Goal: Task Accomplishment & Management: Complete application form

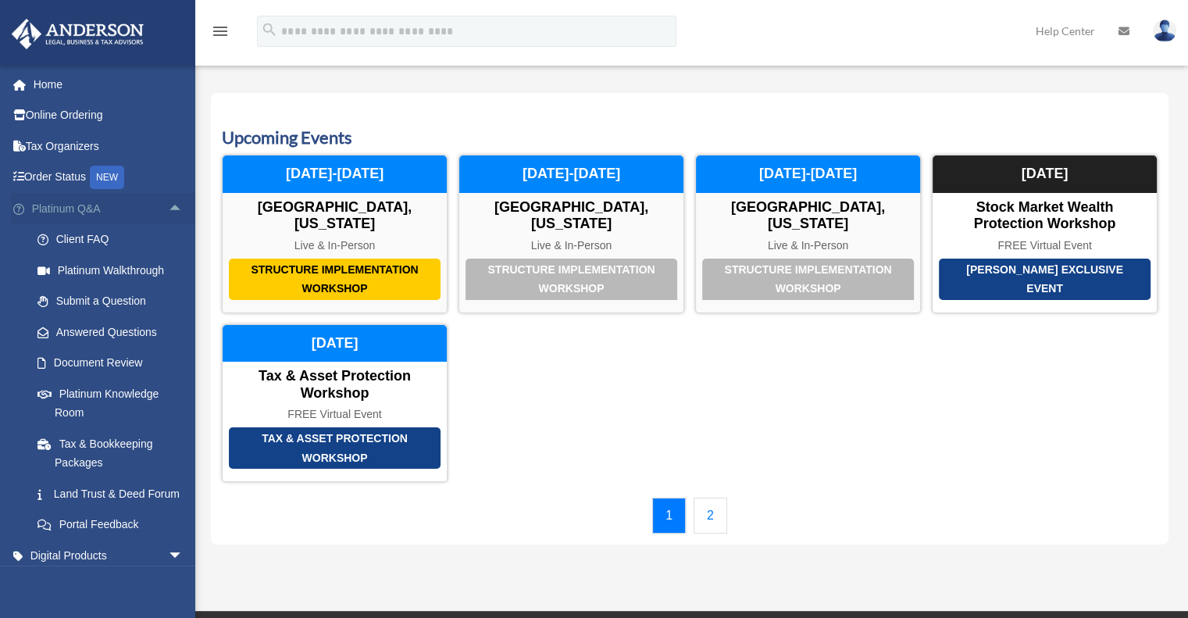
click at [168, 209] on span "arrow_drop_up" at bounding box center [183, 209] width 31 height 32
click at [168, 205] on span "arrow_drop_up" at bounding box center [183, 209] width 31 height 32
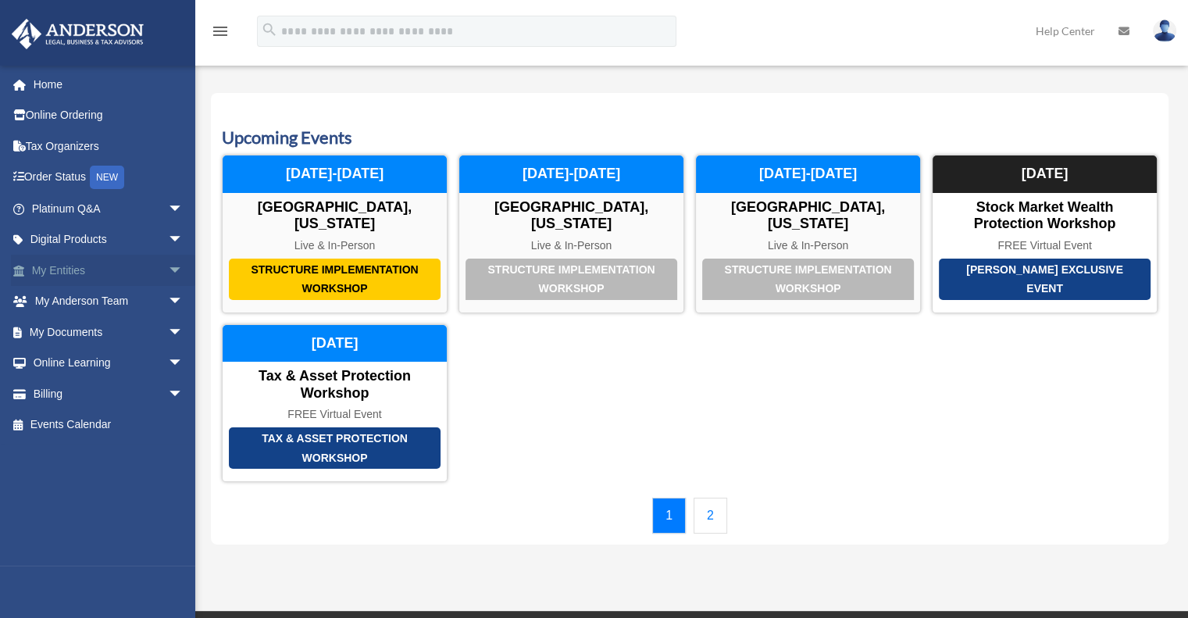
click at [170, 265] on span "arrow_drop_down" at bounding box center [183, 271] width 31 height 32
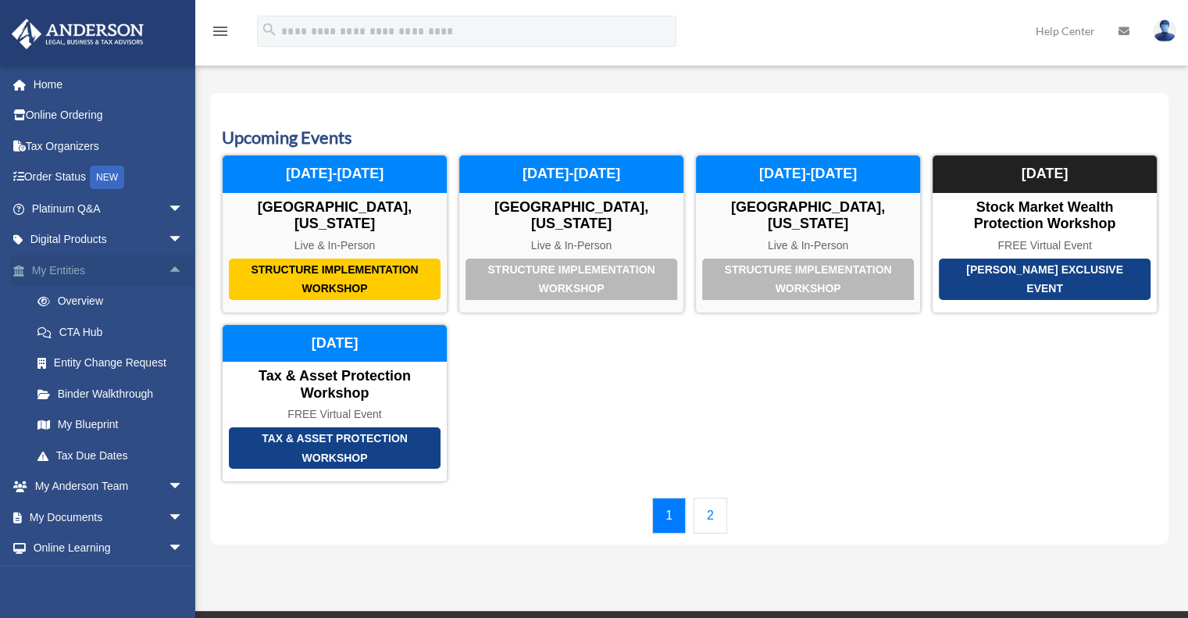
click at [171, 269] on span "arrow_drop_up" at bounding box center [183, 271] width 31 height 32
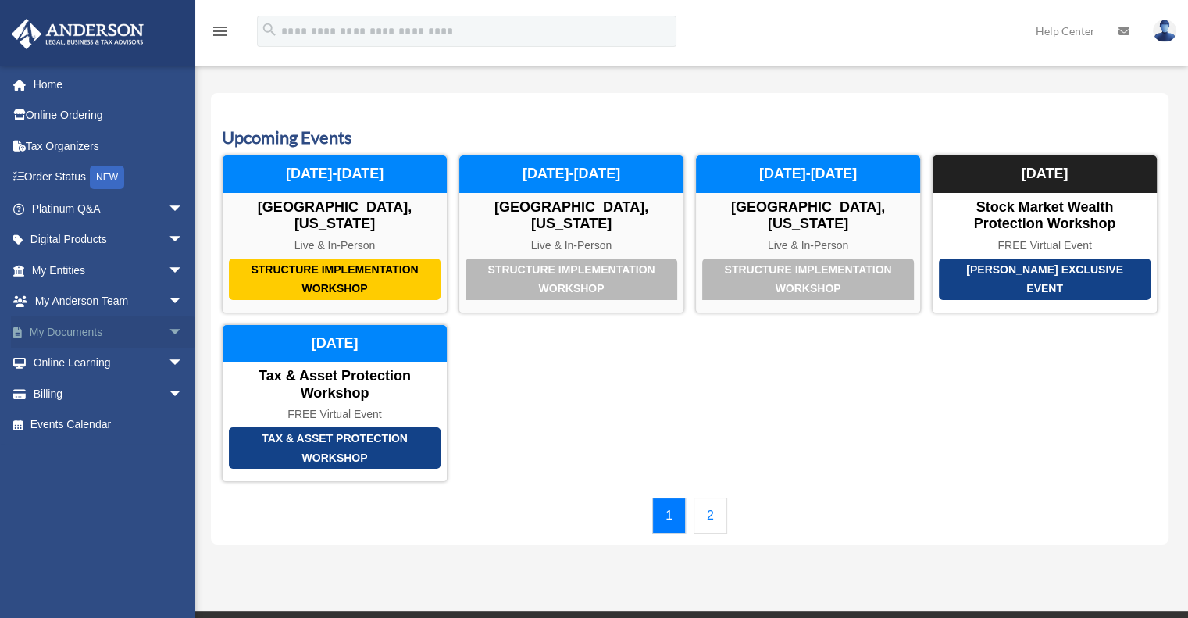
click at [168, 327] on span "arrow_drop_down" at bounding box center [183, 332] width 31 height 32
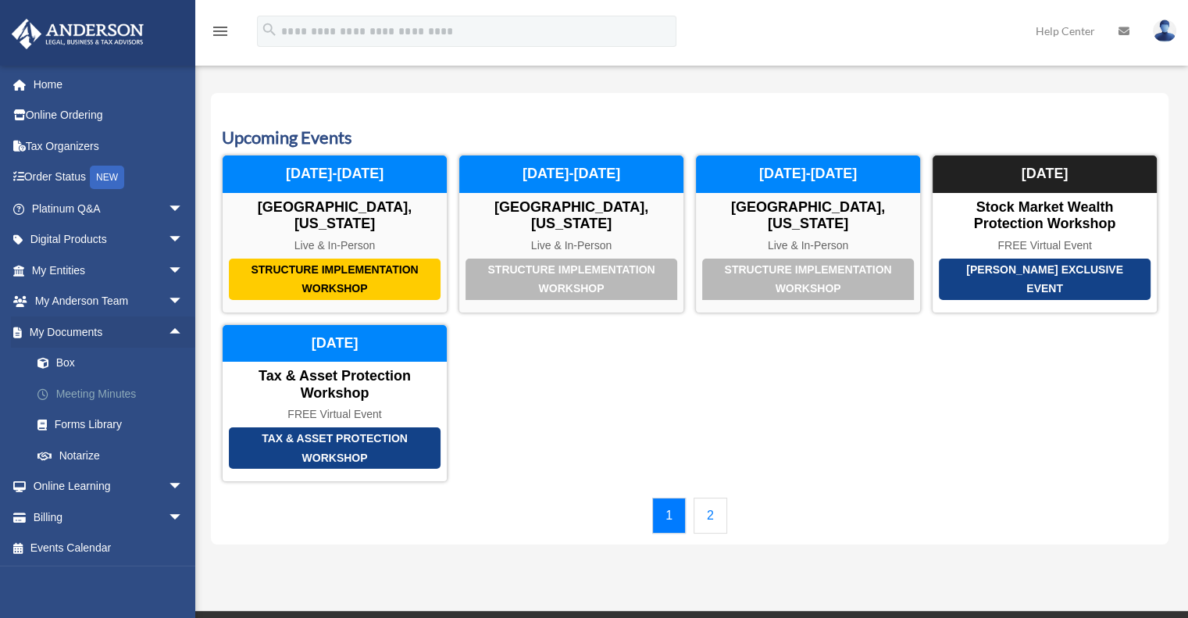
click at [133, 389] on link "Meeting Minutes" at bounding box center [114, 393] width 185 height 31
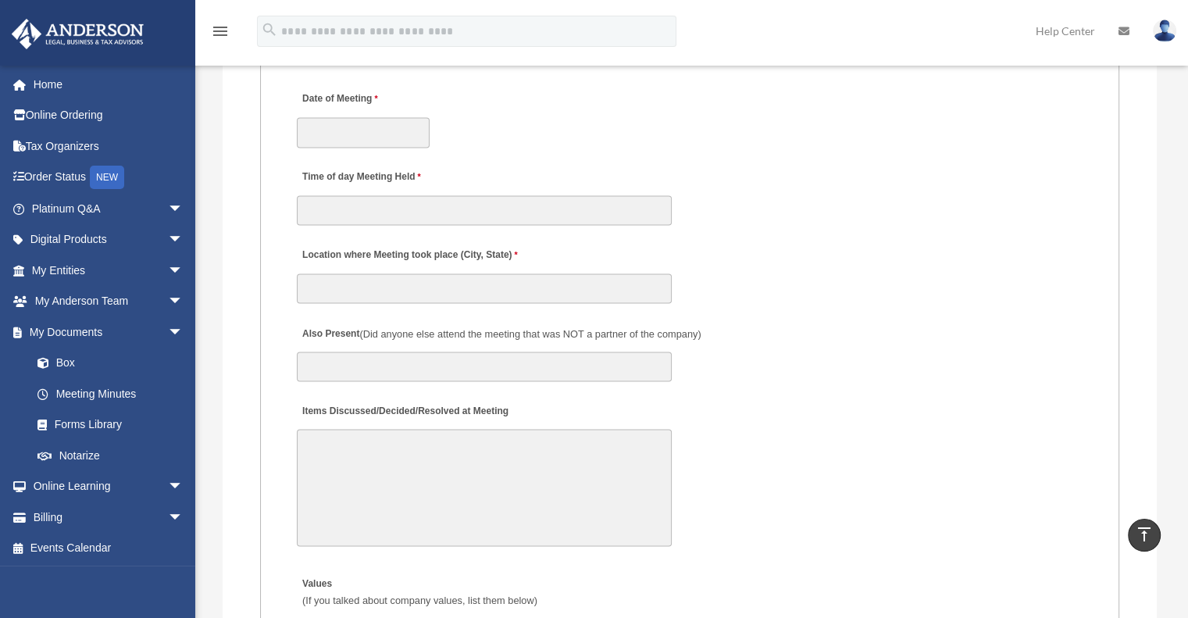
scroll to position [2734, 0]
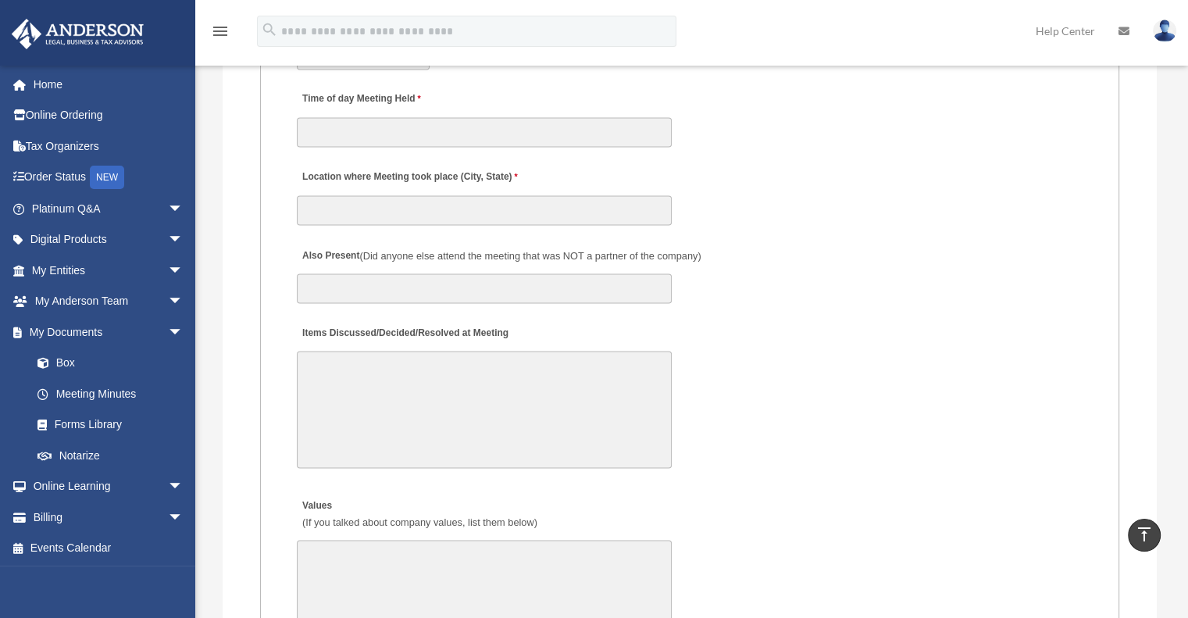
click at [378, 380] on textarea "Items Discussed/Decided/Resolved at Meeting" at bounding box center [484, 409] width 375 height 117
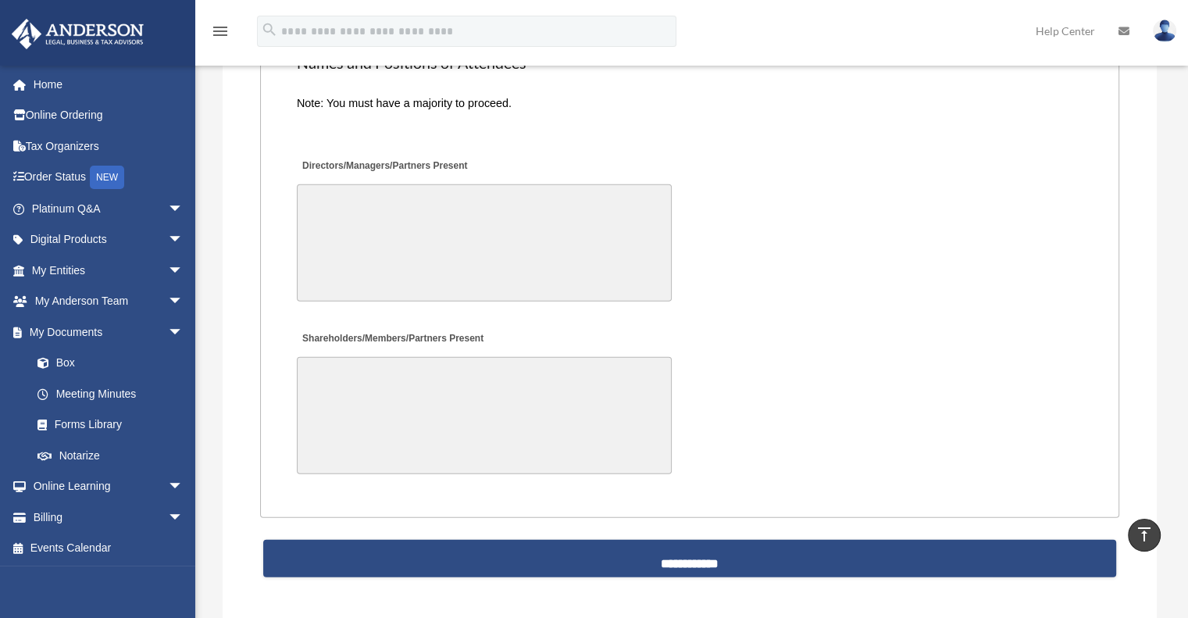
scroll to position [3594, 0]
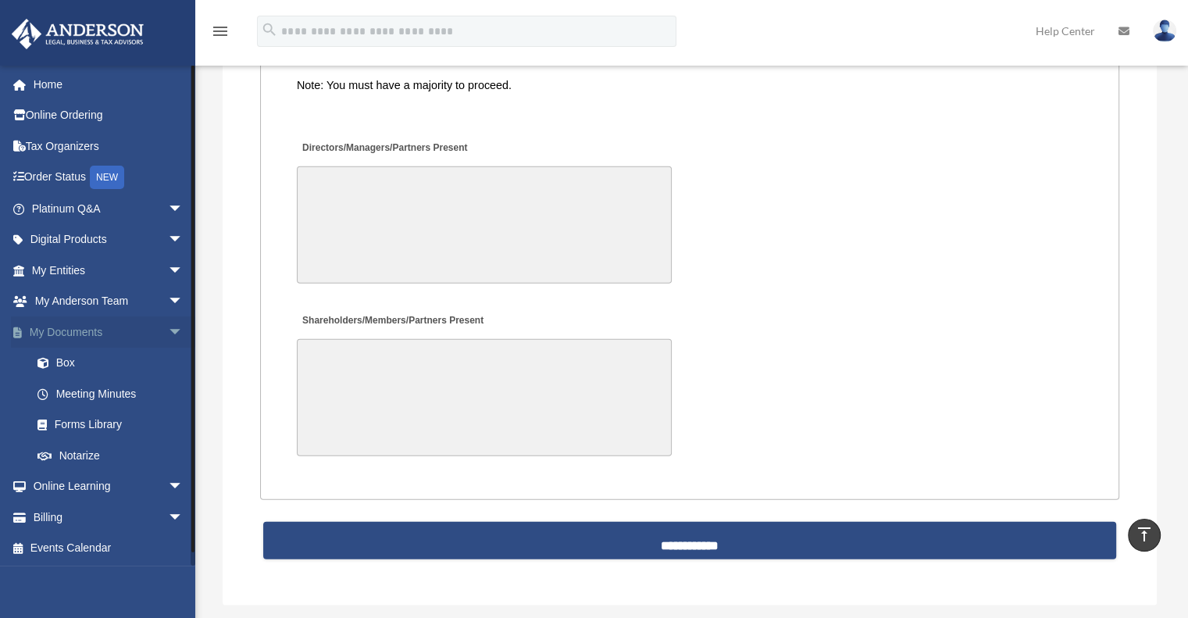
click at [170, 330] on span "arrow_drop_down" at bounding box center [183, 332] width 31 height 32
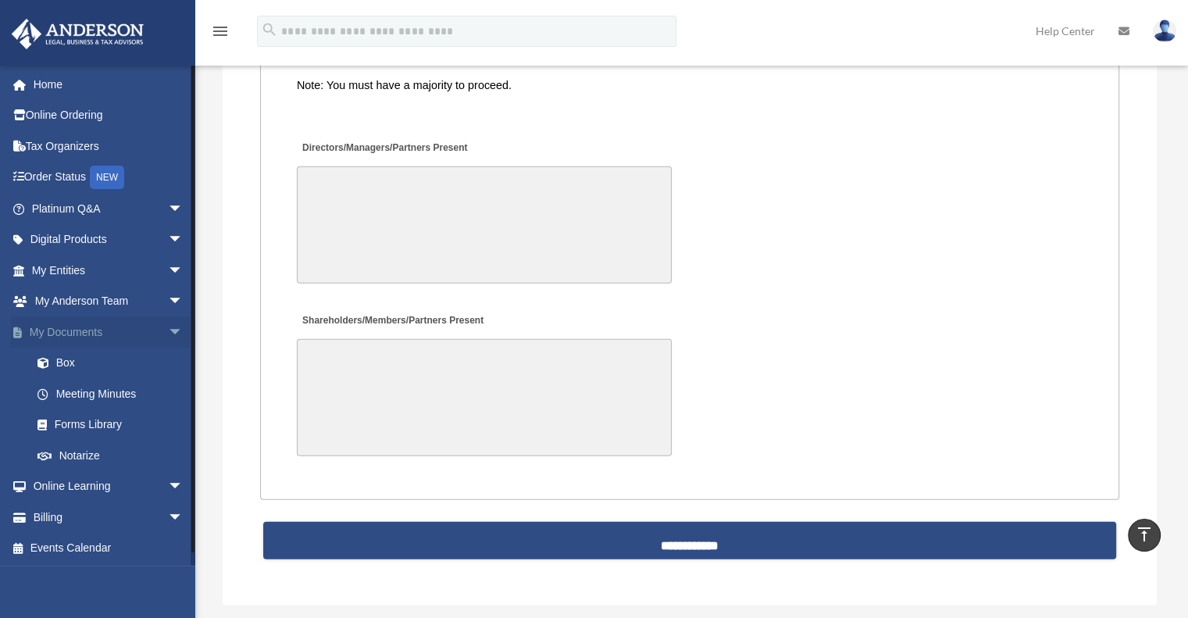
click at [170, 330] on span "arrow_drop_down" at bounding box center [183, 332] width 31 height 32
click at [168, 330] on span "arrow_drop_down" at bounding box center [183, 332] width 31 height 32
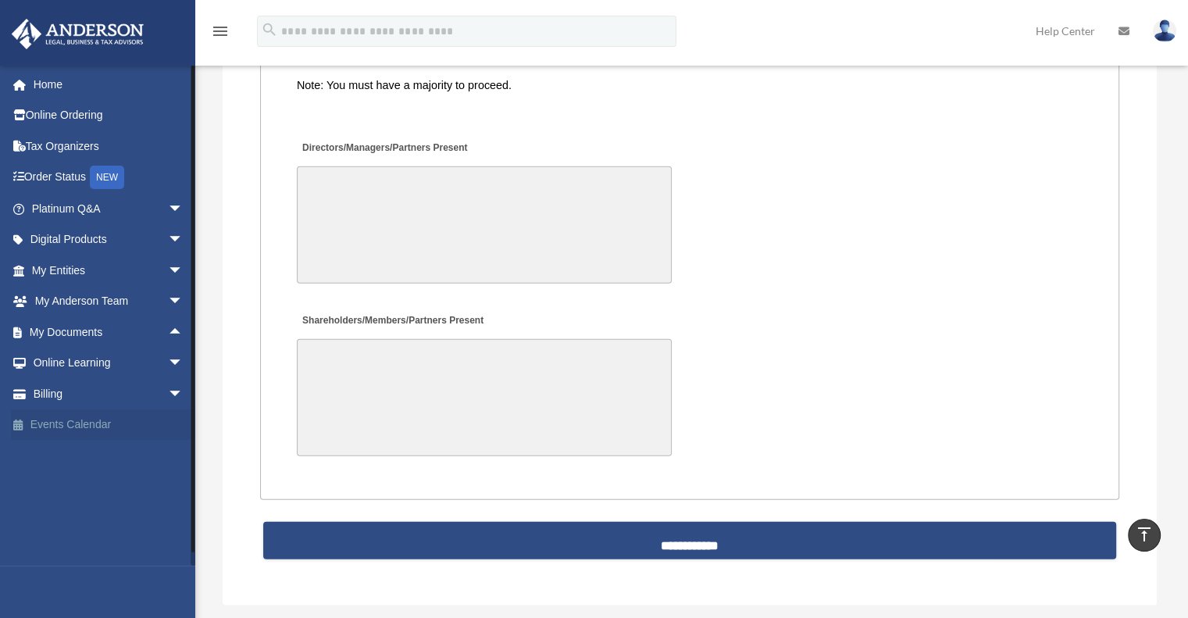
click at [81, 424] on link "Events Calendar" at bounding box center [109, 424] width 196 height 31
